Goal: Obtain resource: Download file/media

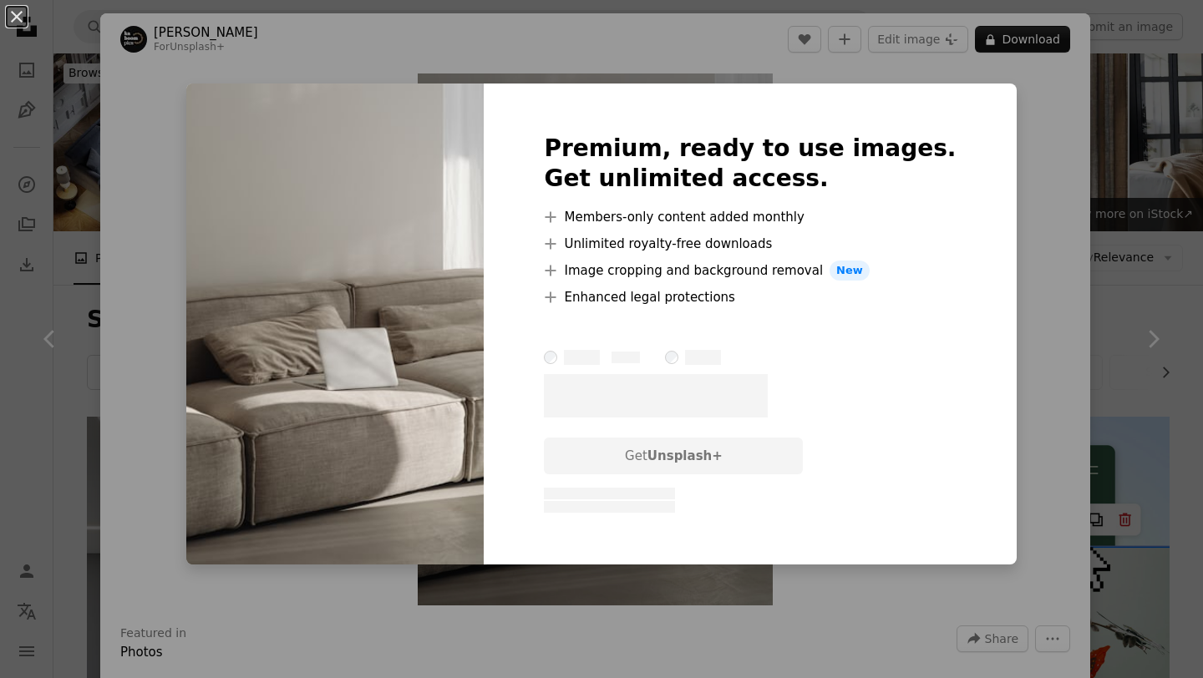
scroll to position [5432, 0]
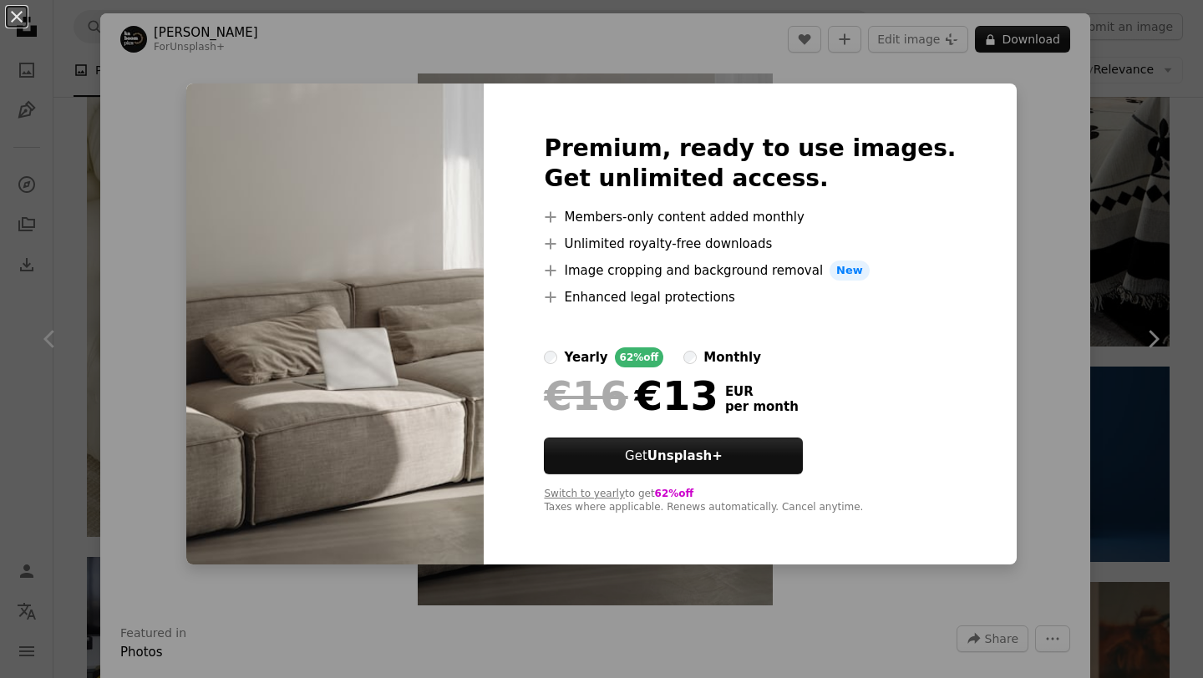
click at [607, 357] on div "yearly" at bounding box center [585, 358] width 43 height 20
click at [577, 165] on div "Premium, ready to use images. Get unlimited access. A plus sign Members-only co…" at bounding box center [750, 324] width 532 height 481
click at [595, 102] on div "Premium, ready to use images. Get unlimited access. A plus sign Members-only co…" at bounding box center [750, 324] width 532 height 481
click at [609, 46] on div "An X shape Premium, ready to use images. Get unlimited access. A plus sign Memb…" at bounding box center [601, 339] width 1203 height 678
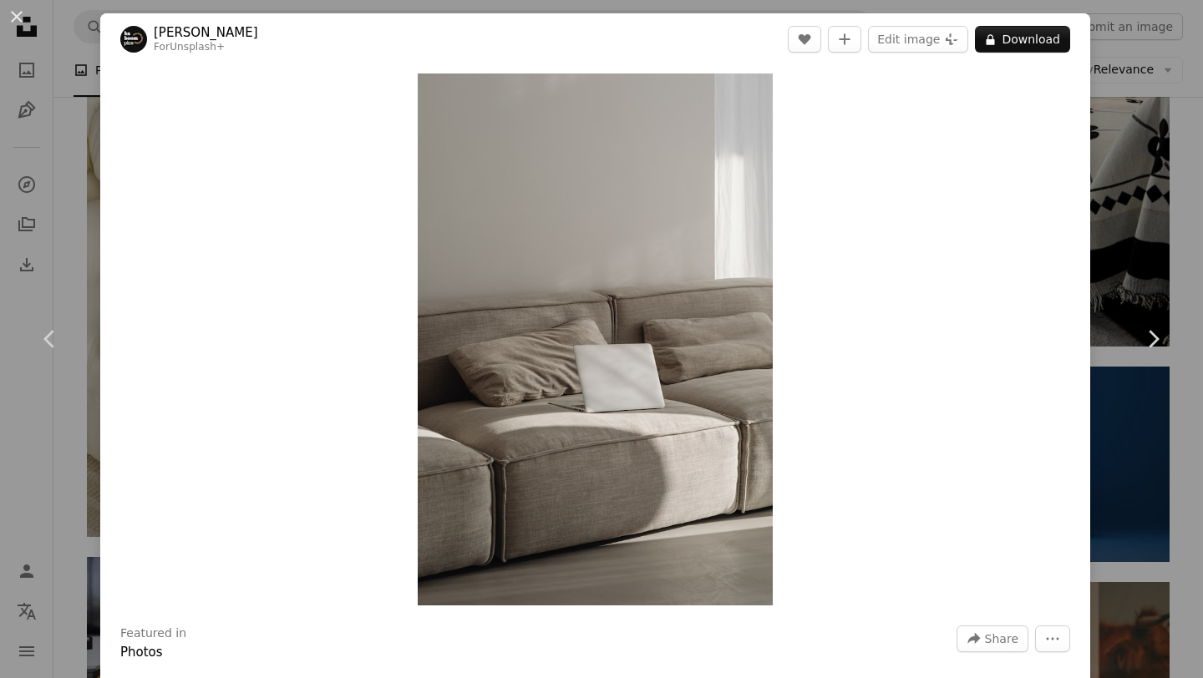
click at [69, 175] on div "An X shape Chevron left Chevron right [PERSON_NAME] For Unsplash+ A heart A plu…" at bounding box center [601, 339] width 1203 height 678
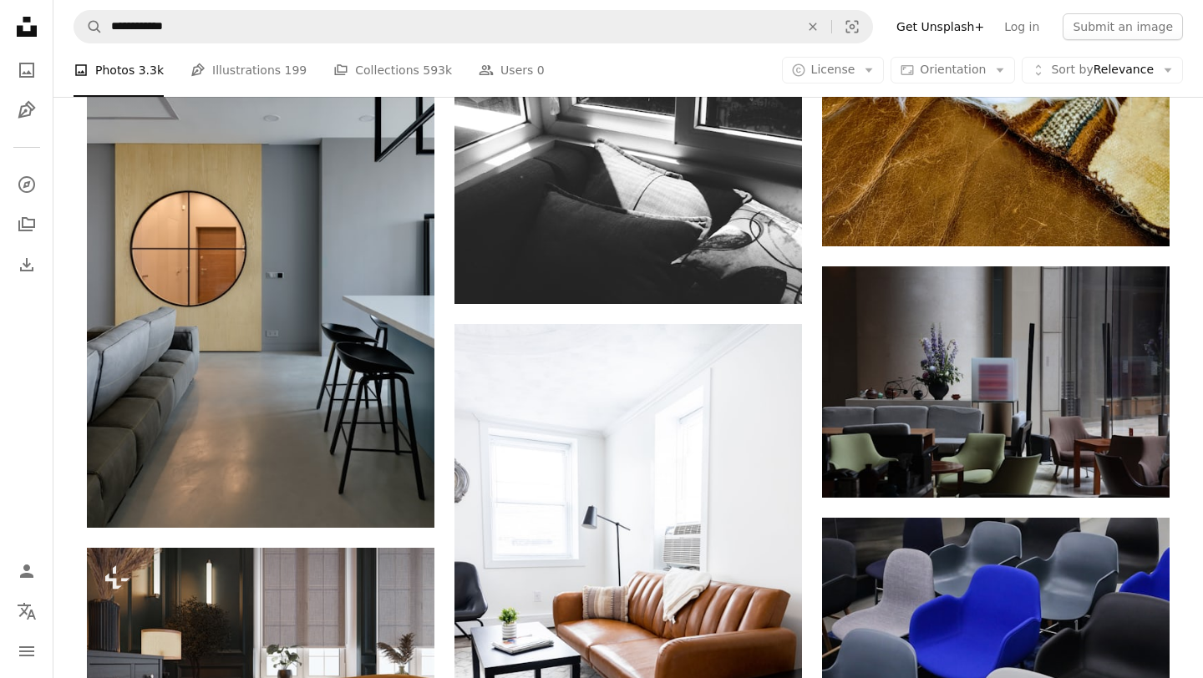
scroll to position [11857, 0]
